Goal: Communication & Community: Answer question/provide support

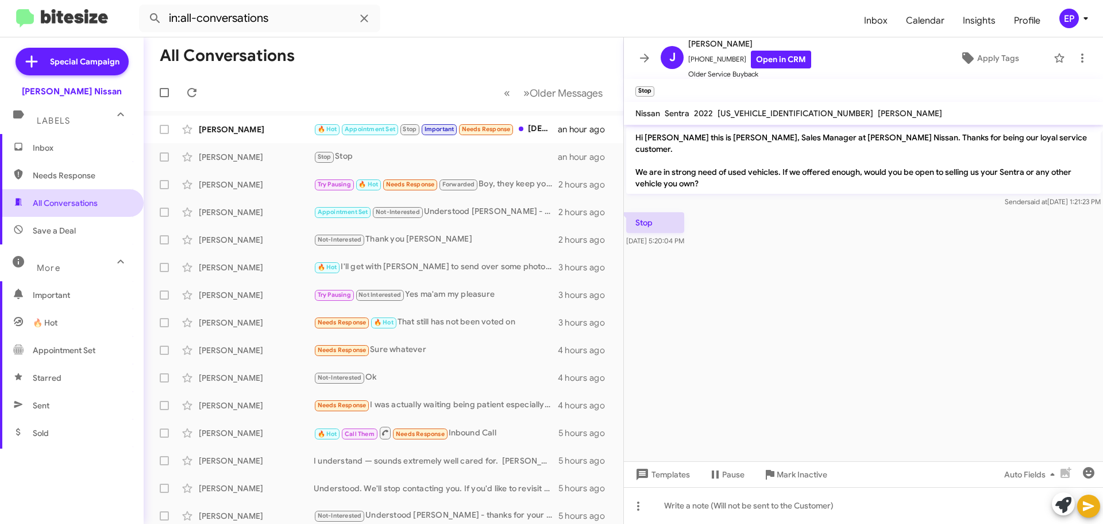
click at [87, 207] on span "All Conversations" at bounding box center [65, 202] width 65 height 11
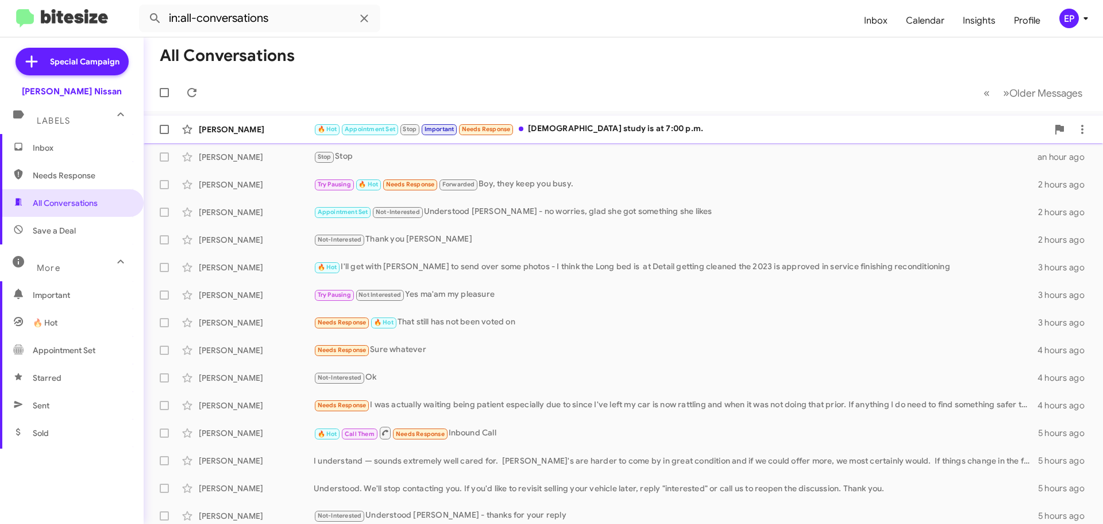
click at [591, 136] on div "[PERSON_NAME] 🔥 Hot Appointment Set Stop Important Needs Response [DEMOGRAPHIC_…" at bounding box center [623, 129] width 941 height 23
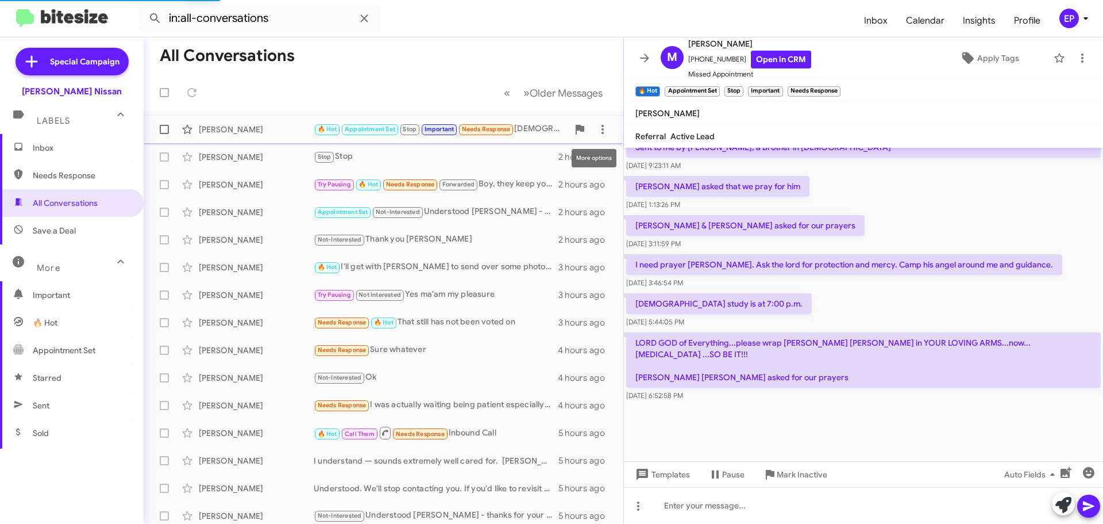
scroll to position [1927, 0]
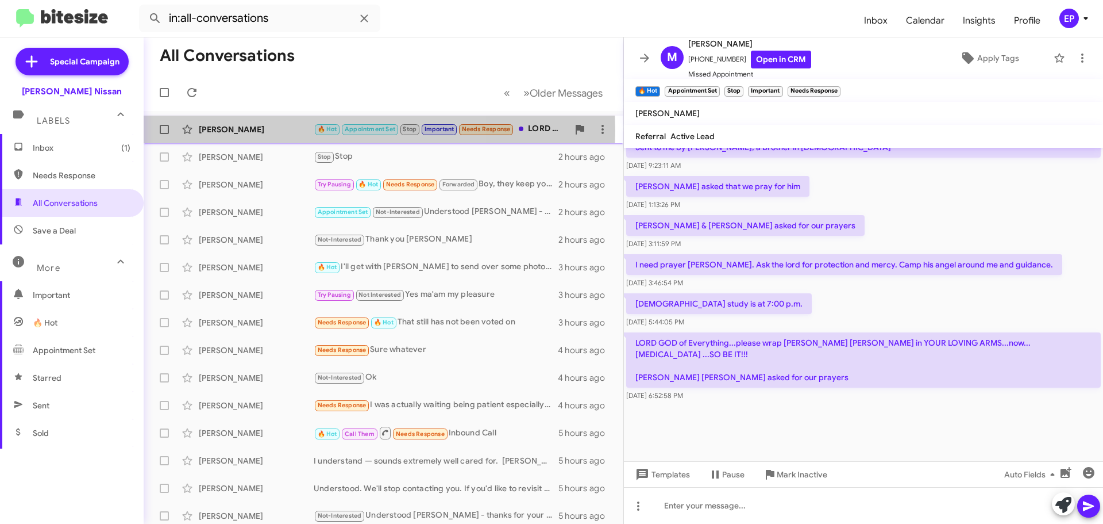
click at [259, 130] on div "[PERSON_NAME]" at bounding box center [256, 129] width 115 height 11
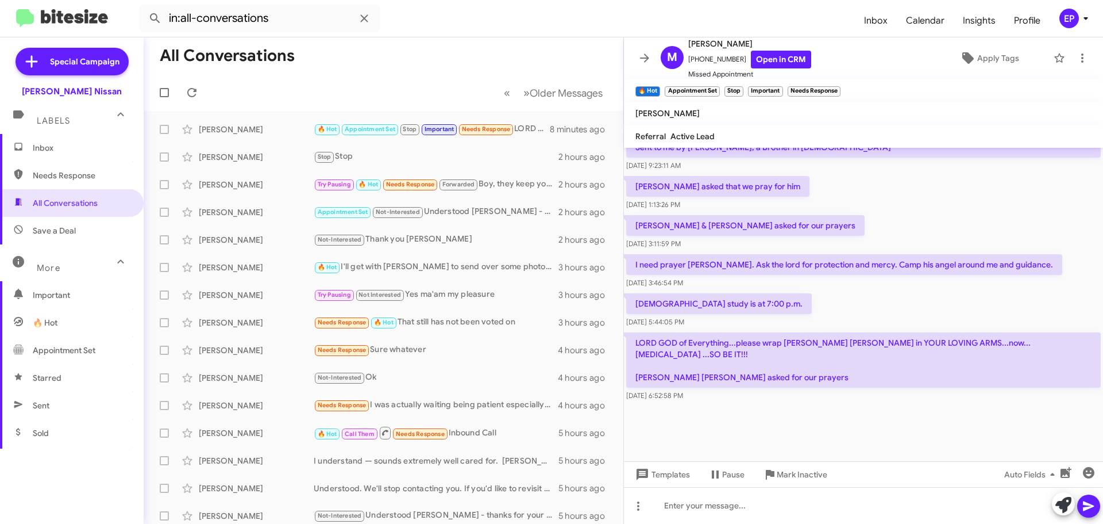
click at [885, 233] on div "[PERSON_NAME] & [PERSON_NAME] asked for our prayers [DATE] 3:11:59 PM" at bounding box center [863, 232] width 479 height 39
click at [870, 246] on div "[PERSON_NAME] & [PERSON_NAME] asked for our prayers [DATE] 3:11:59 PM" at bounding box center [863, 232] width 479 height 39
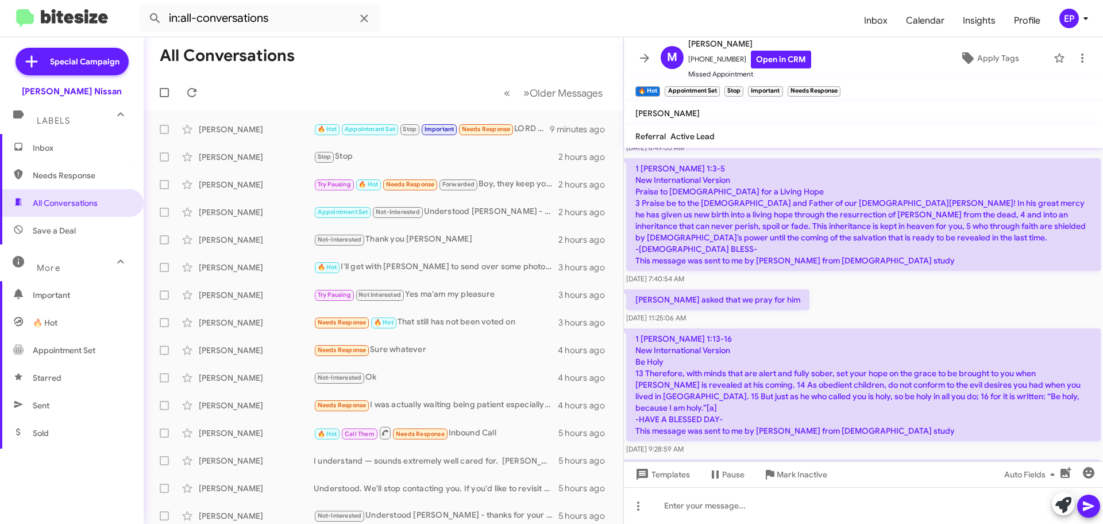
scroll to position [1007, 0]
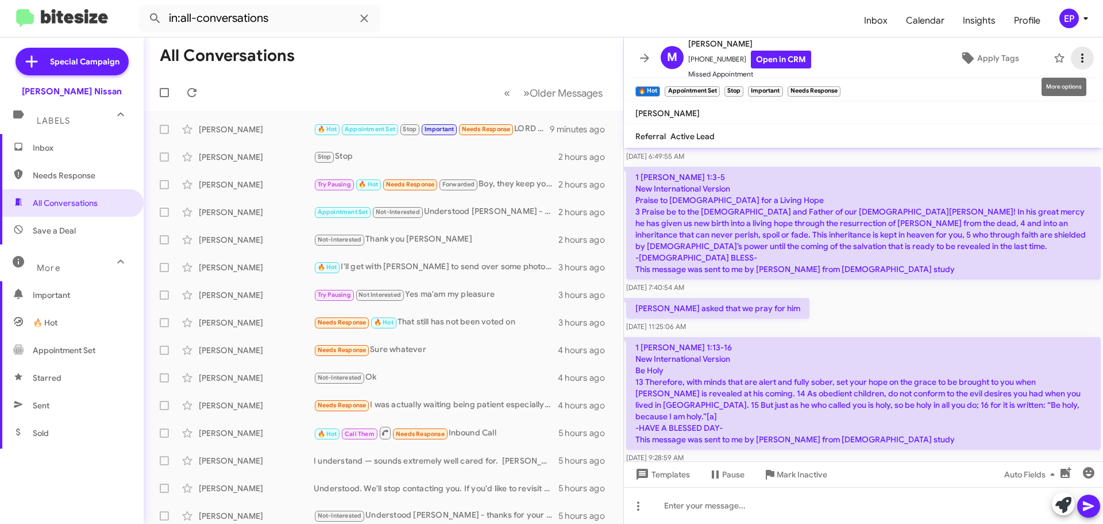
click at [1076, 56] on icon at bounding box center [1083, 58] width 14 height 14
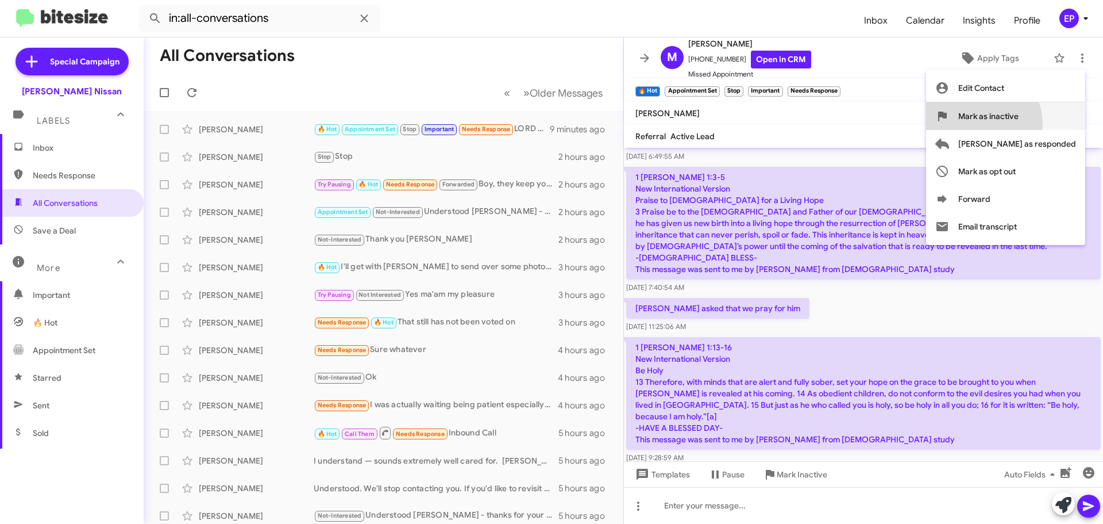
click at [1019, 124] on span "Mark as inactive" at bounding box center [989, 116] width 60 height 28
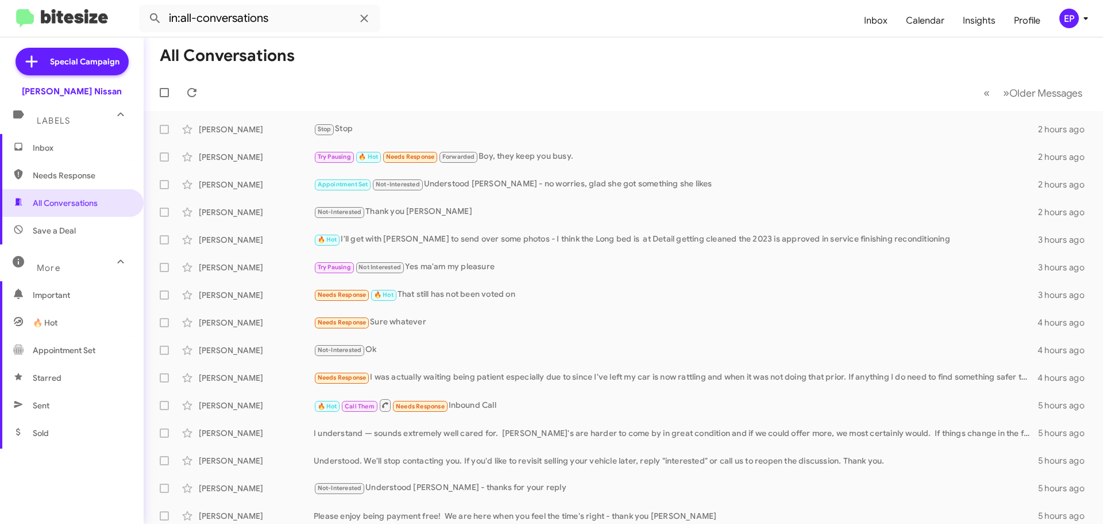
click at [576, 97] on mat-toolbar-row "« Previous » Next Older Messages" at bounding box center [624, 92] width 960 height 37
